Goal: Transaction & Acquisition: Purchase product/service

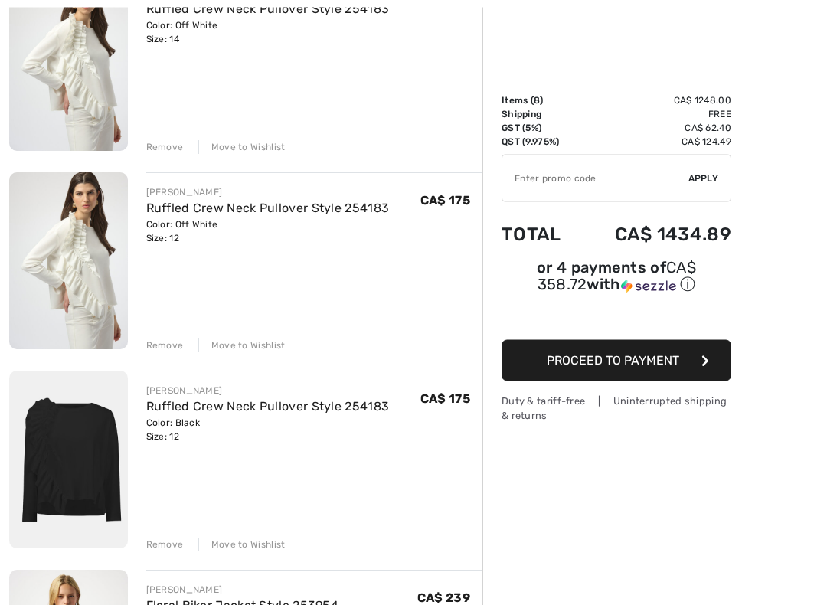
scroll to position [433, 0]
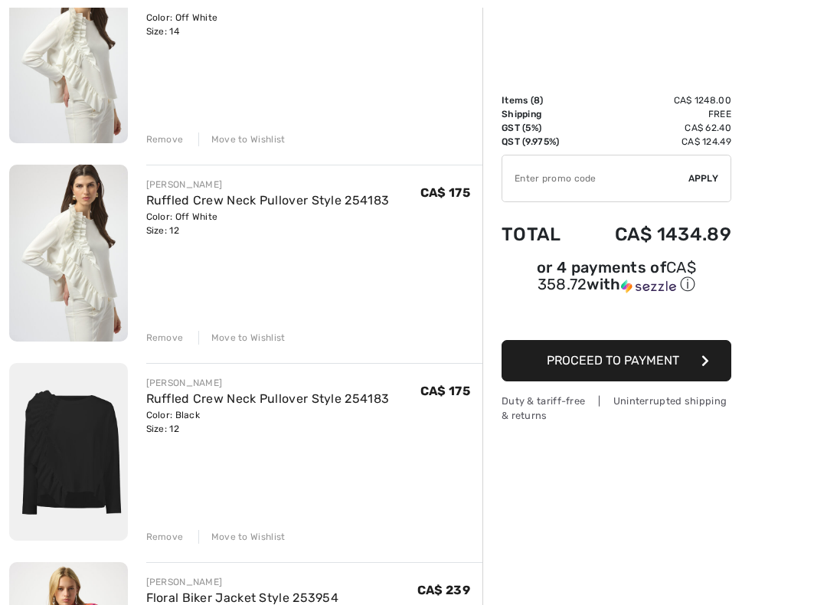
click at [162, 335] on div "Remove" at bounding box center [165, 338] width 38 height 14
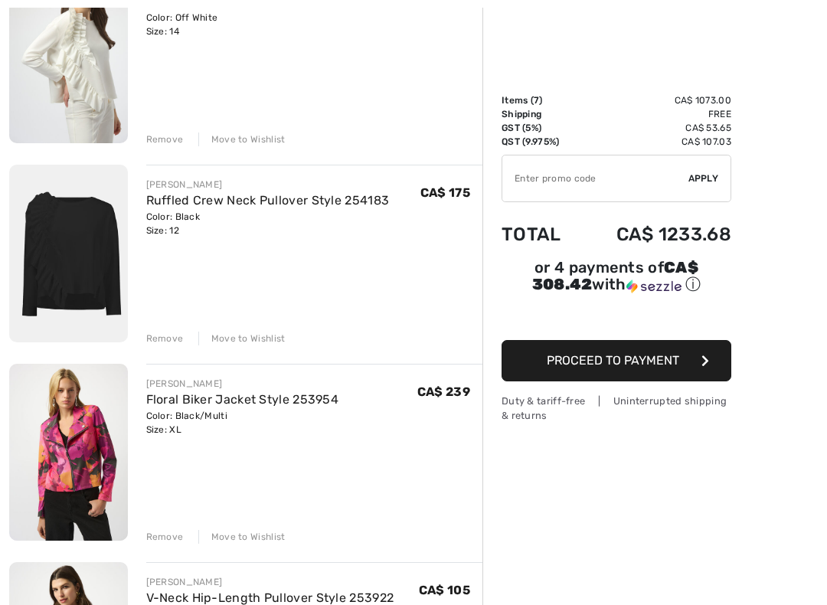
click at [159, 335] on div "Remove" at bounding box center [165, 339] width 38 height 14
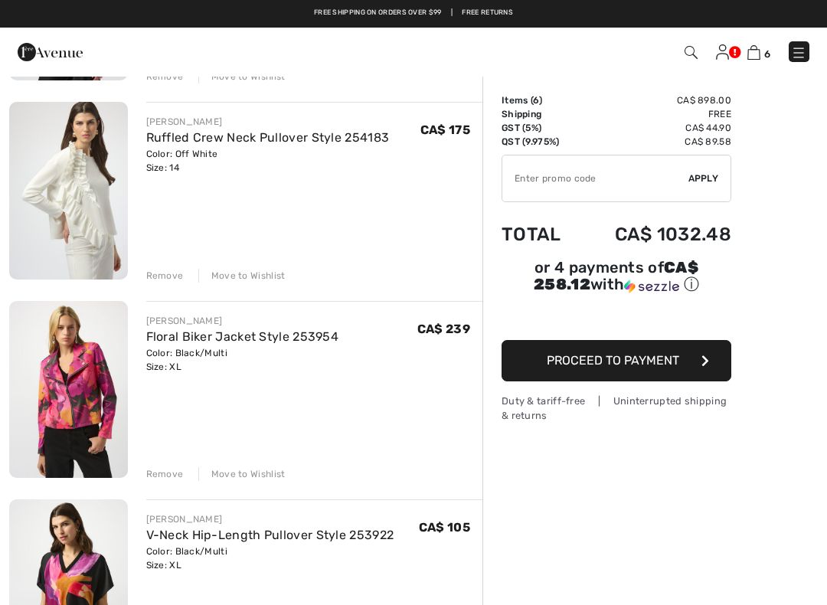
scroll to position [296, 0]
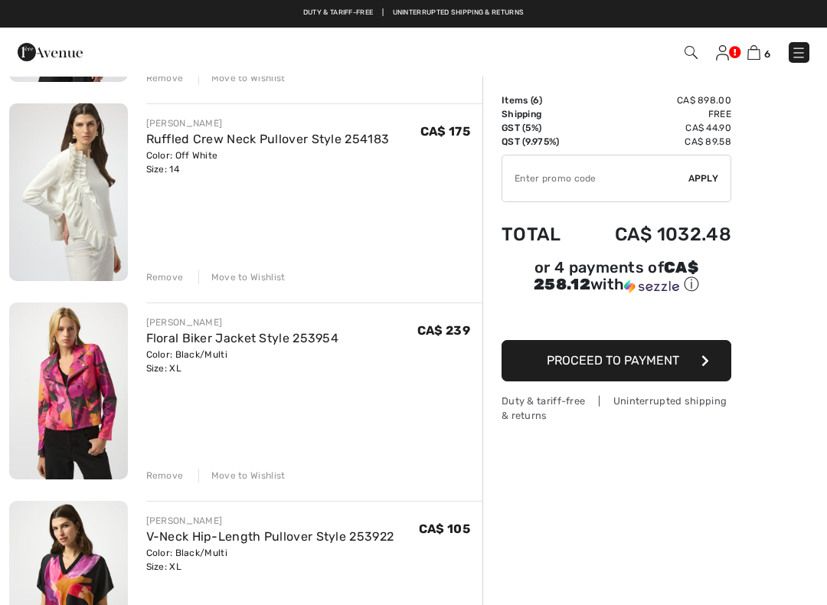
click at [155, 273] on div "Remove" at bounding box center [165, 277] width 38 height 14
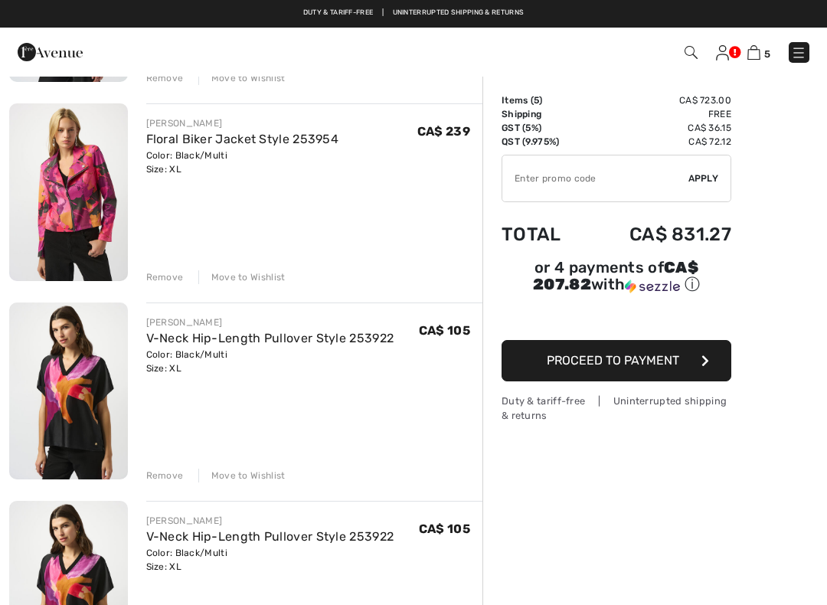
click at [157, 276] on div "Remove" at bounding box center [165, 277] width 38 height 14
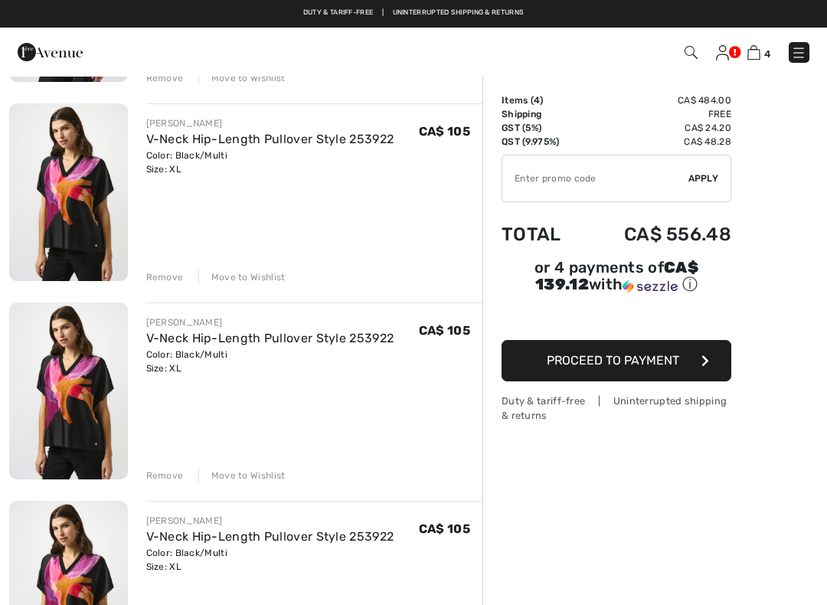
click at [151, 281] on div "Remove" at bounding box center [165, 277] width 38 height 14
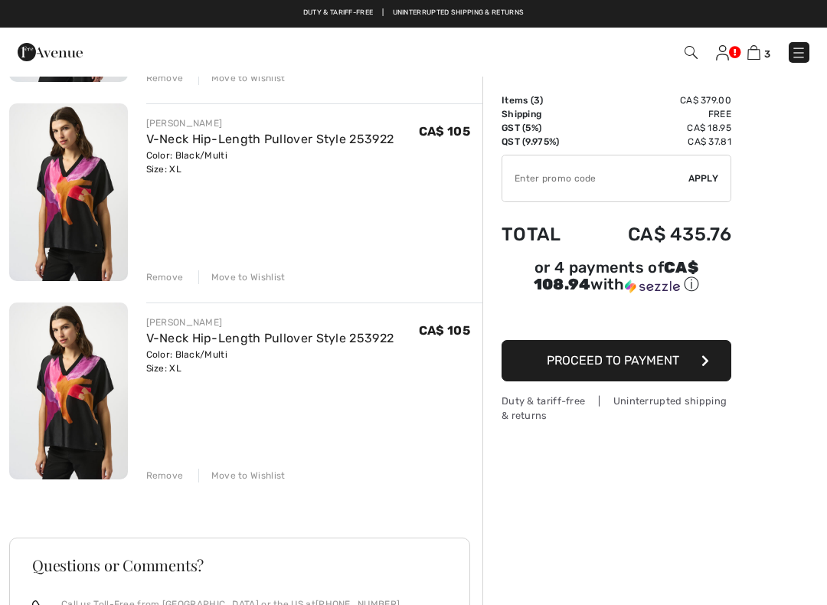
click at [156, 273] on div "Remove" at bounding box center [165, 277] width 38 height 14
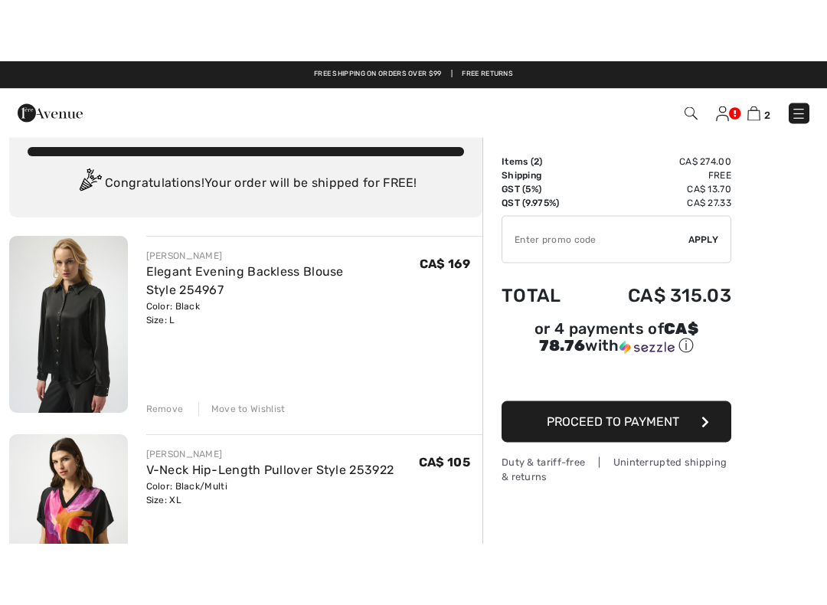
scroll to position [27, 0]
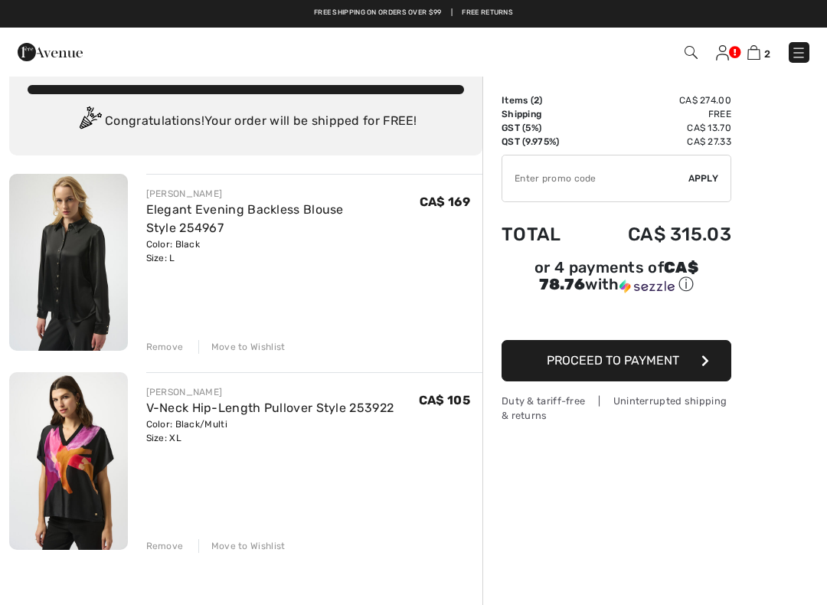
click at [154, 195] on div "[PERSON_NAME]" at bounding box center [282, 194] width 273 height 14
click at [159, 193] on div "[PERSON_NAME]" at bounding box center [282, 194] width 273 height 14
click at [71, 225] on img at bounding box center [68, 262] width 119 height 177
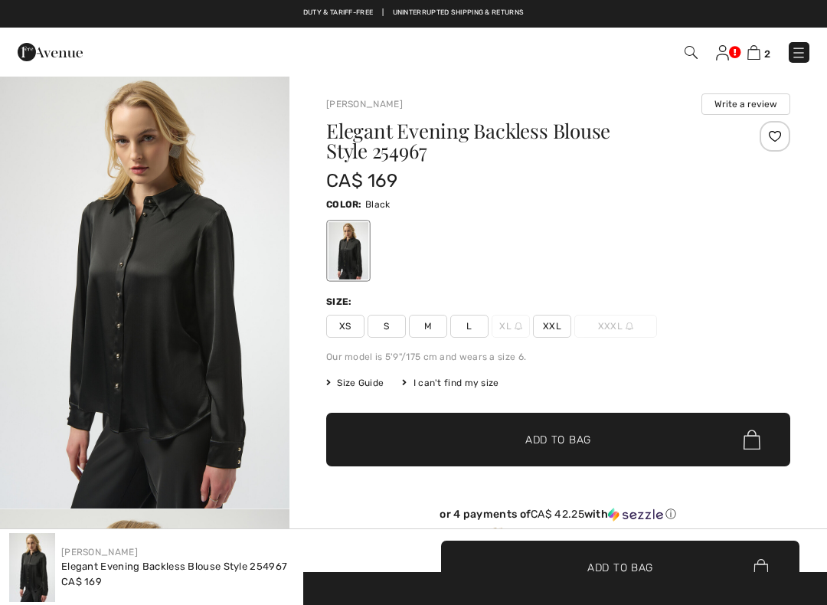
checkbox input "true"
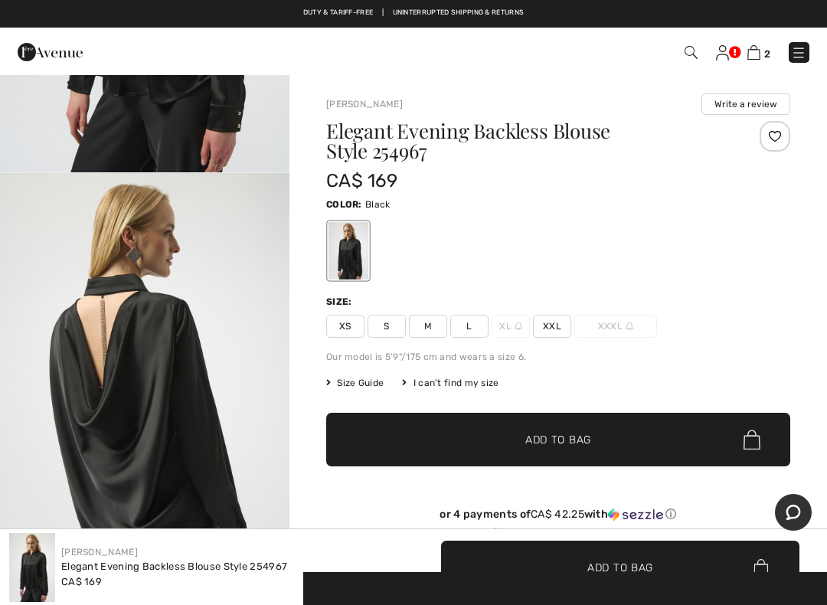
scroll to position [437, 0]
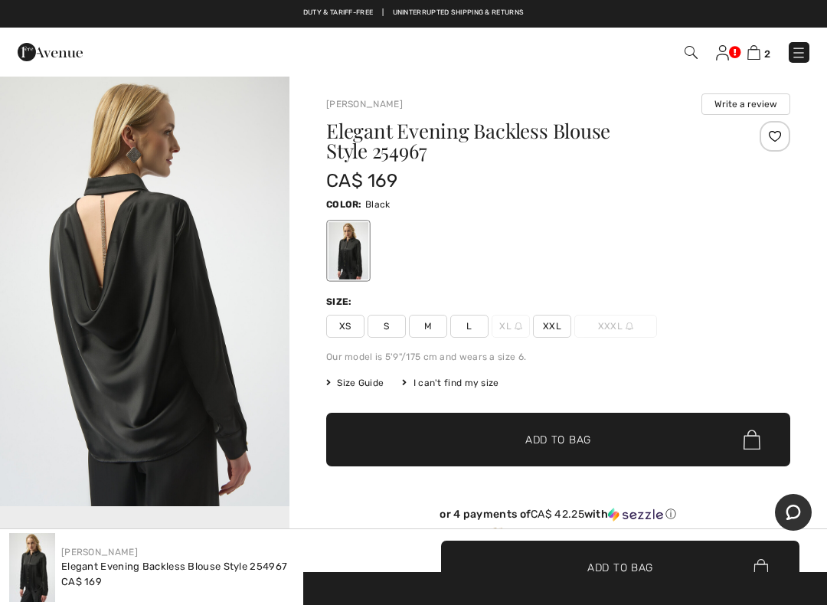
click at [759, 58] on img at bounding box center [753, 52] width 13 height 15
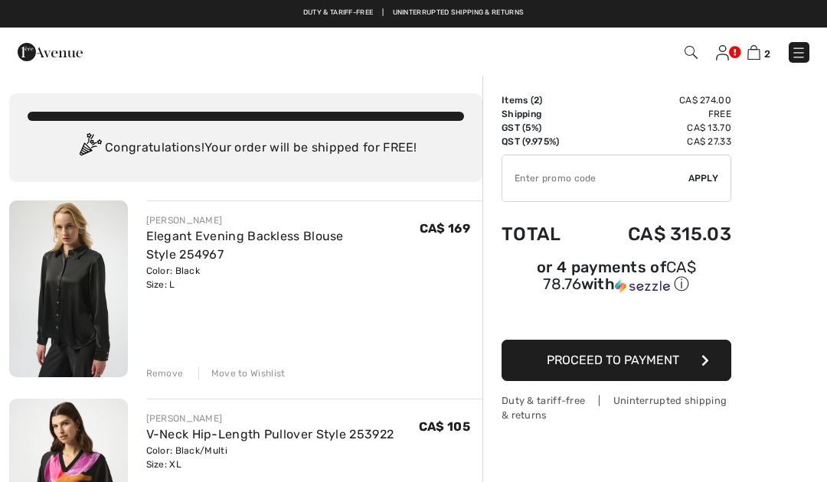
click at [159, 372] on div "Remove" at bounding box center [165, 374] width 38 height 14
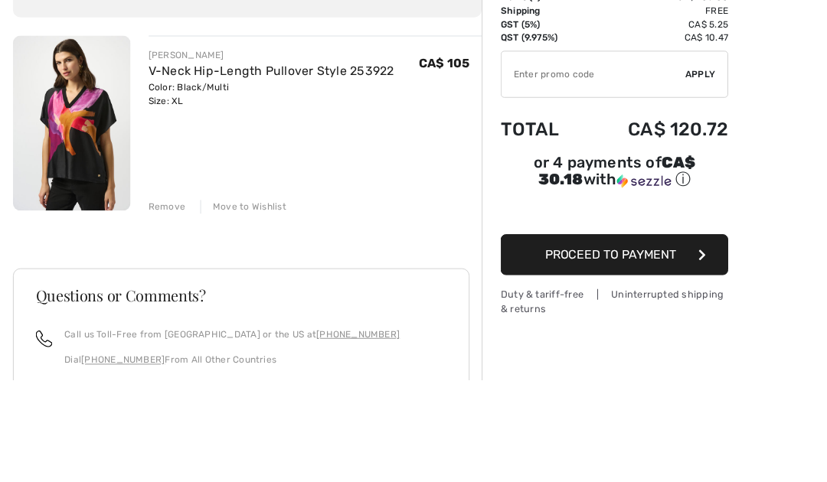
scroll to position [165, 0]
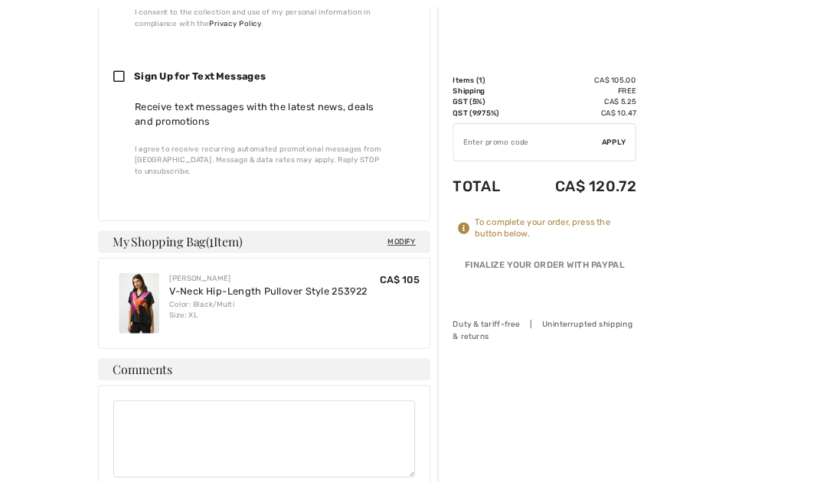
scroll to position [952, 0]
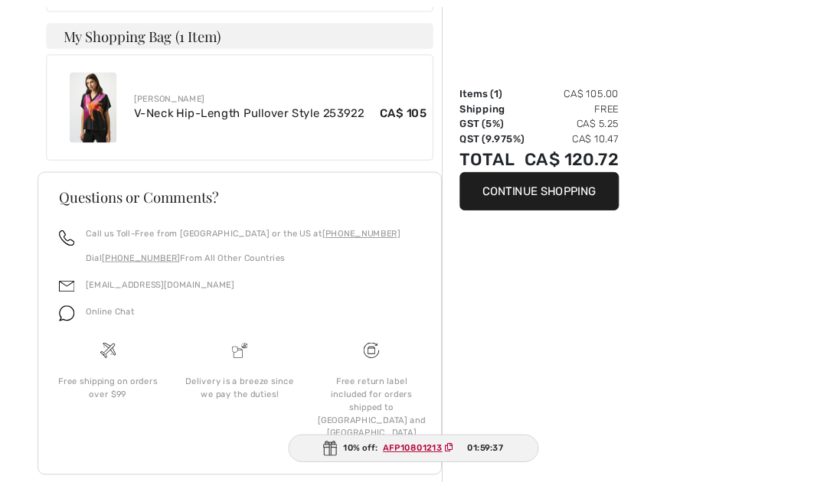
scroll to position [862, 0]
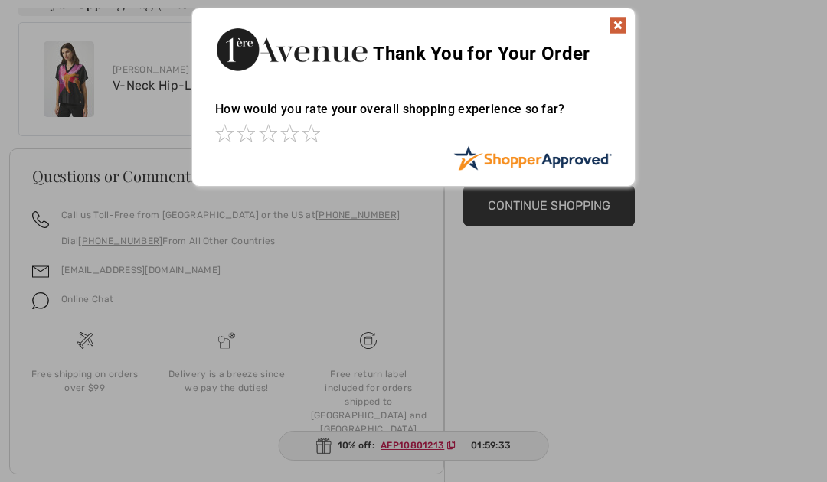
click at [622, 33] on img at bounding box center [618, 25] width 18 height 18
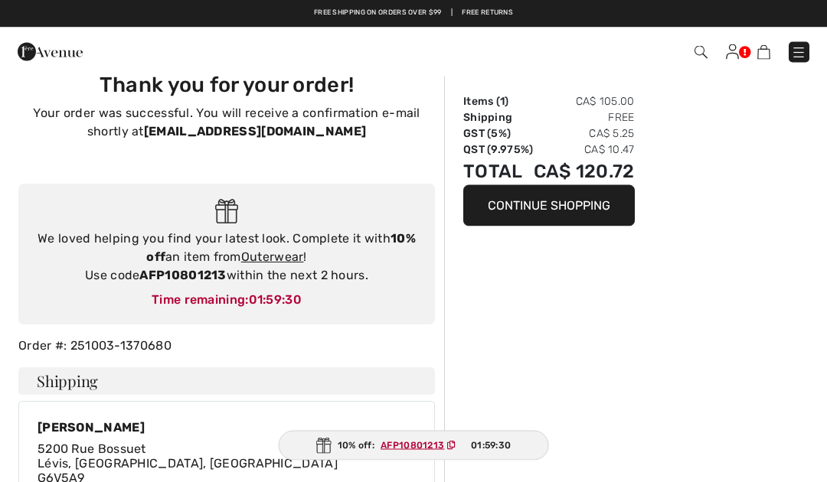
scroll to position [0, 0]
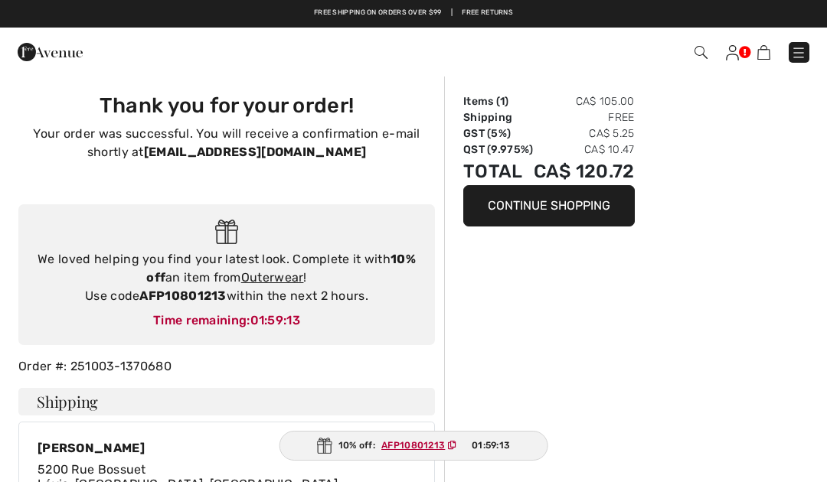
click at [266, 276] on link "Outerwear" at bounding box center [272, 277] width 63 height 15
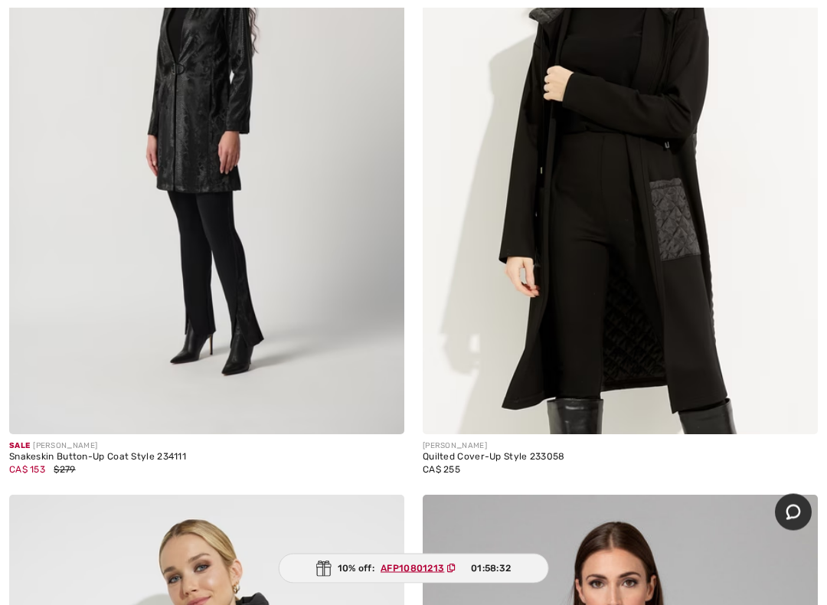
scroll to position [15666, 0]
click at [744, 368] on img at bounding box center [620, 137] width 395 height 593
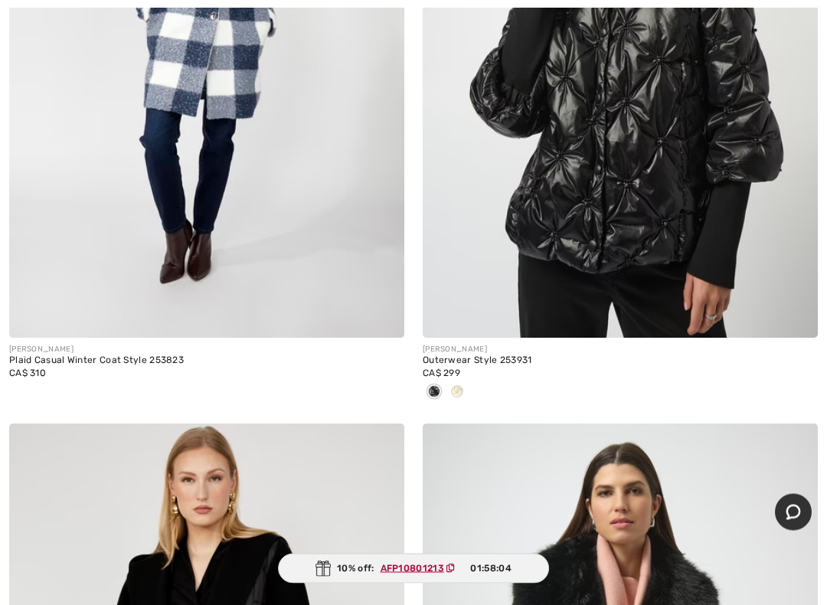
scroll to position [2533, 0]
click at [734, 301] on img at bounding box center [620, 41] width 395 height 593
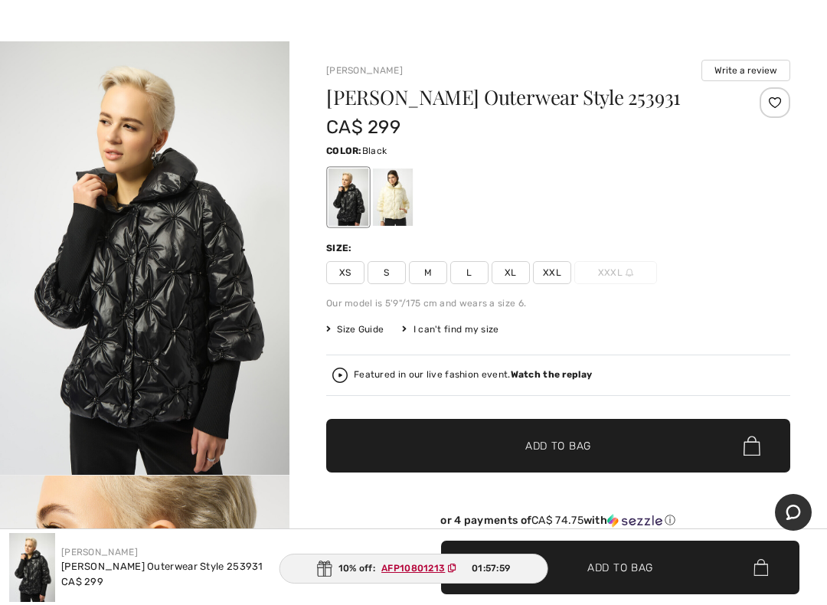
click at [401, 196] on div at bounding box center [393, 196] width 40 height 57
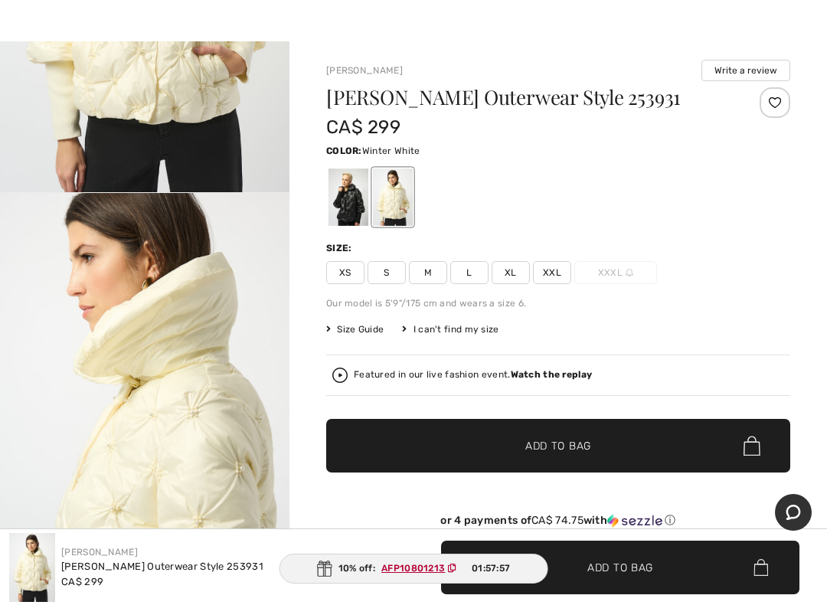
scroll to position [427, 0]
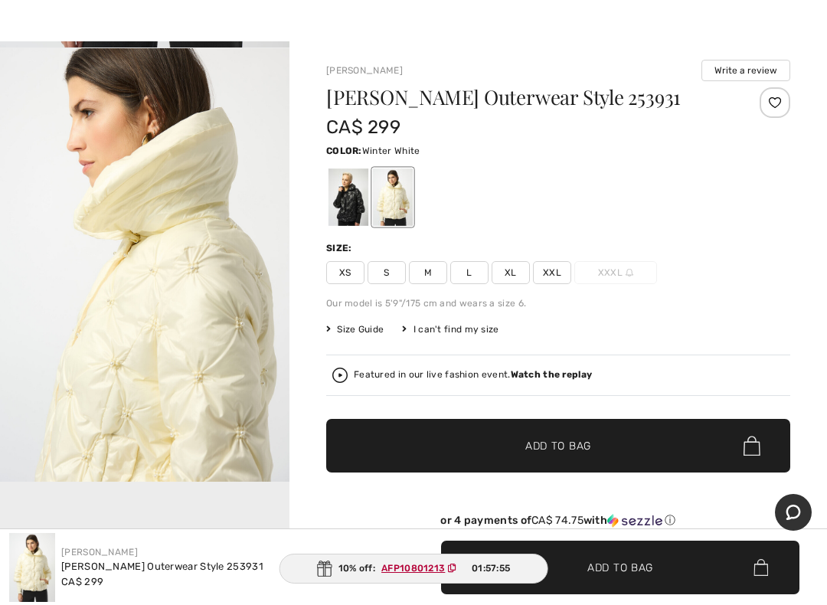
click at [353, 206] on div at bounding box center [349, 196] width 40 height 57
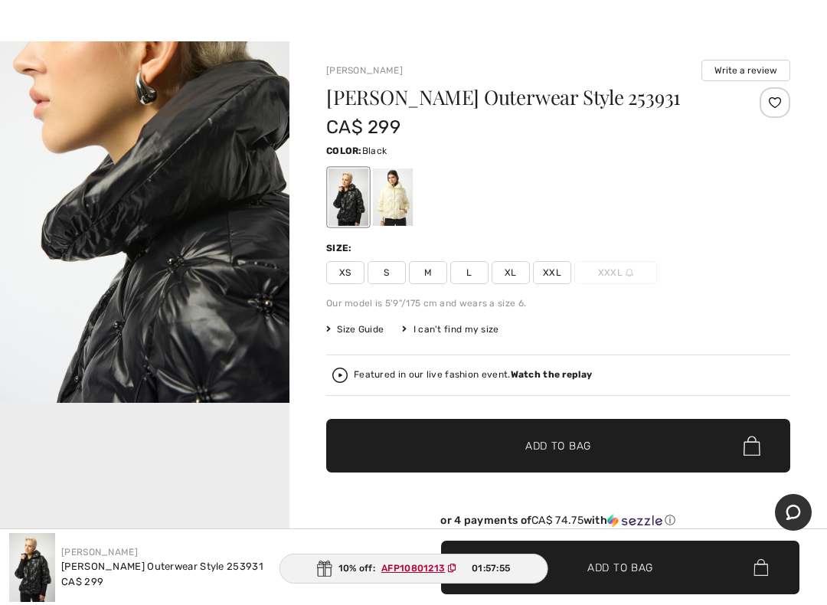
scroll to position [0, 0]
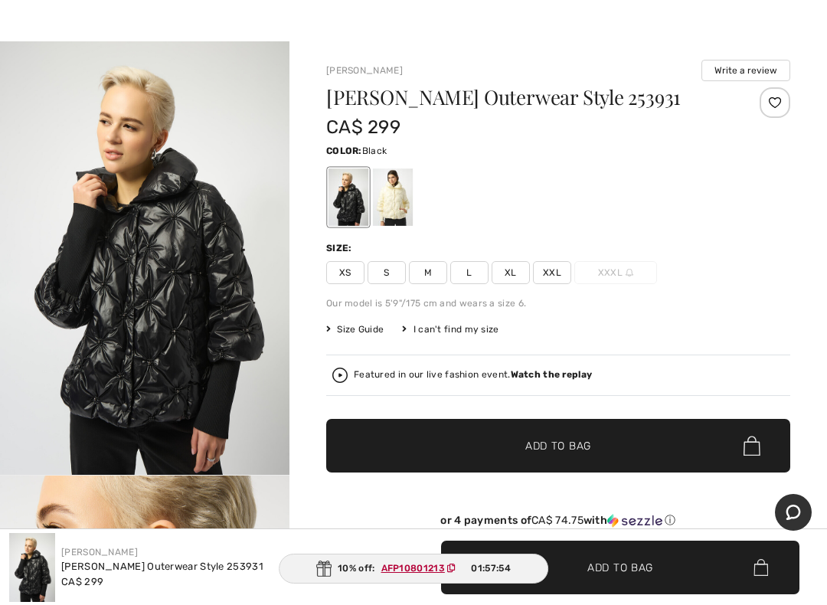
click at [394, 212] on div at bounding box center [393, 196] width 40 height 57
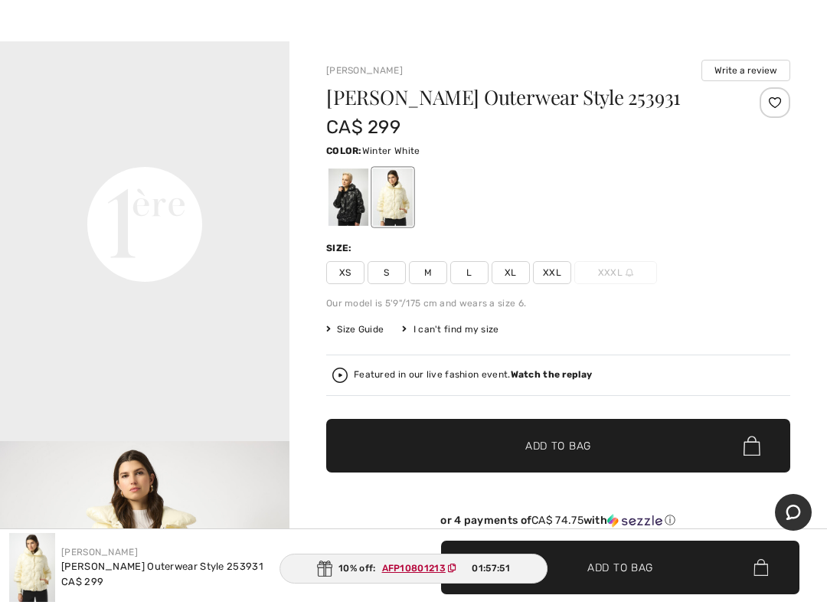
scroll to position [911, 0]
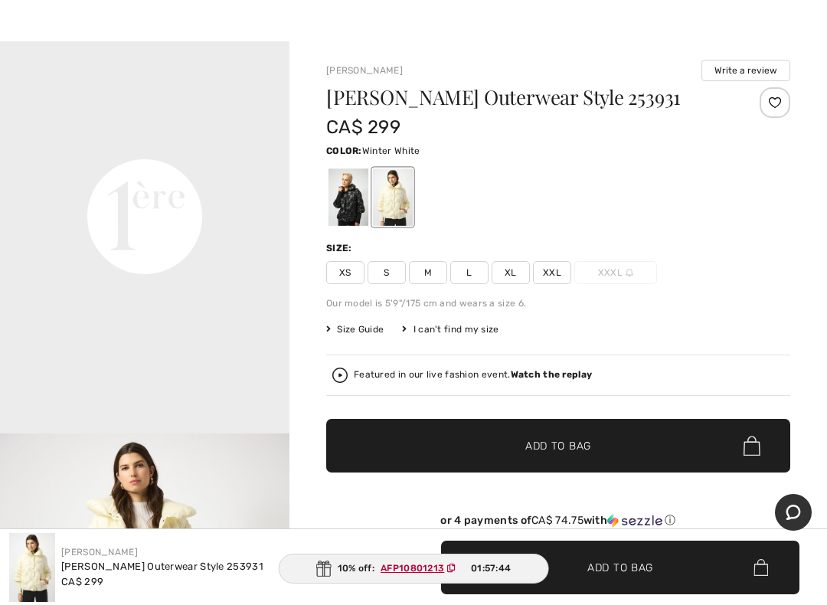
click at [508, 277] on span "XL" at bounding box center [511, 272] width 38 height 23
click at [554, 440] on span "Add to Bag" at bounding box center [558, 446] width 66 height 16
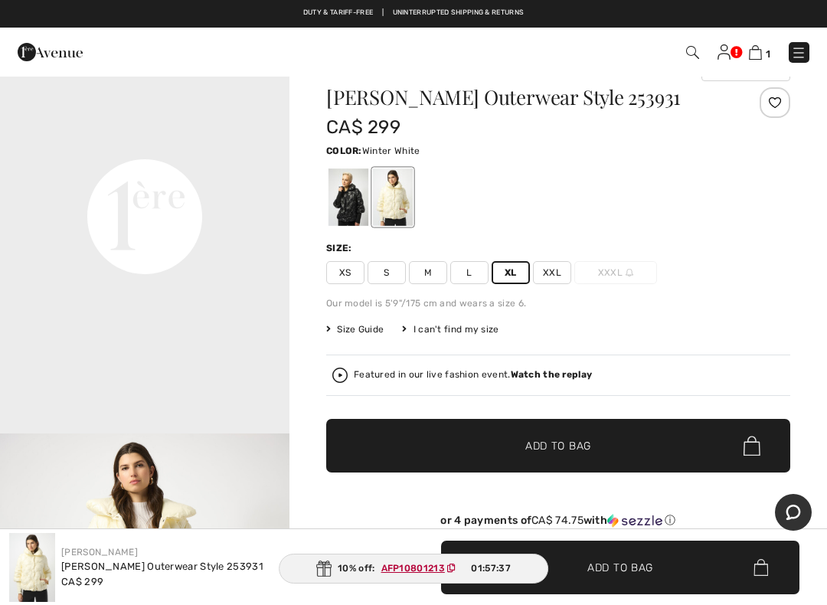
click at [754, 59] on img at bounding box center [755, 52] width 13 height 15
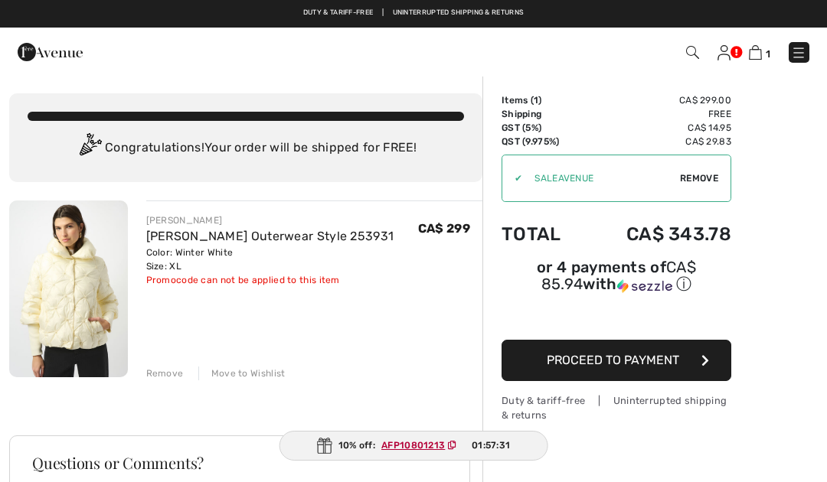
click at [436, 443] on ins "AFP10801213" at bounding box center [413, 445] width 64 height 11
click at [423, 444] on ins "AFP10801213" at bounding box center [413, 445] width 64 height 11
click at [423, 443] on ins "AFP10801213" at bounding box center [413, 445] width 64 height 11
copy ins "AFP10801213"
